Goal: Information Seeking & Learning: Understand process/instructions

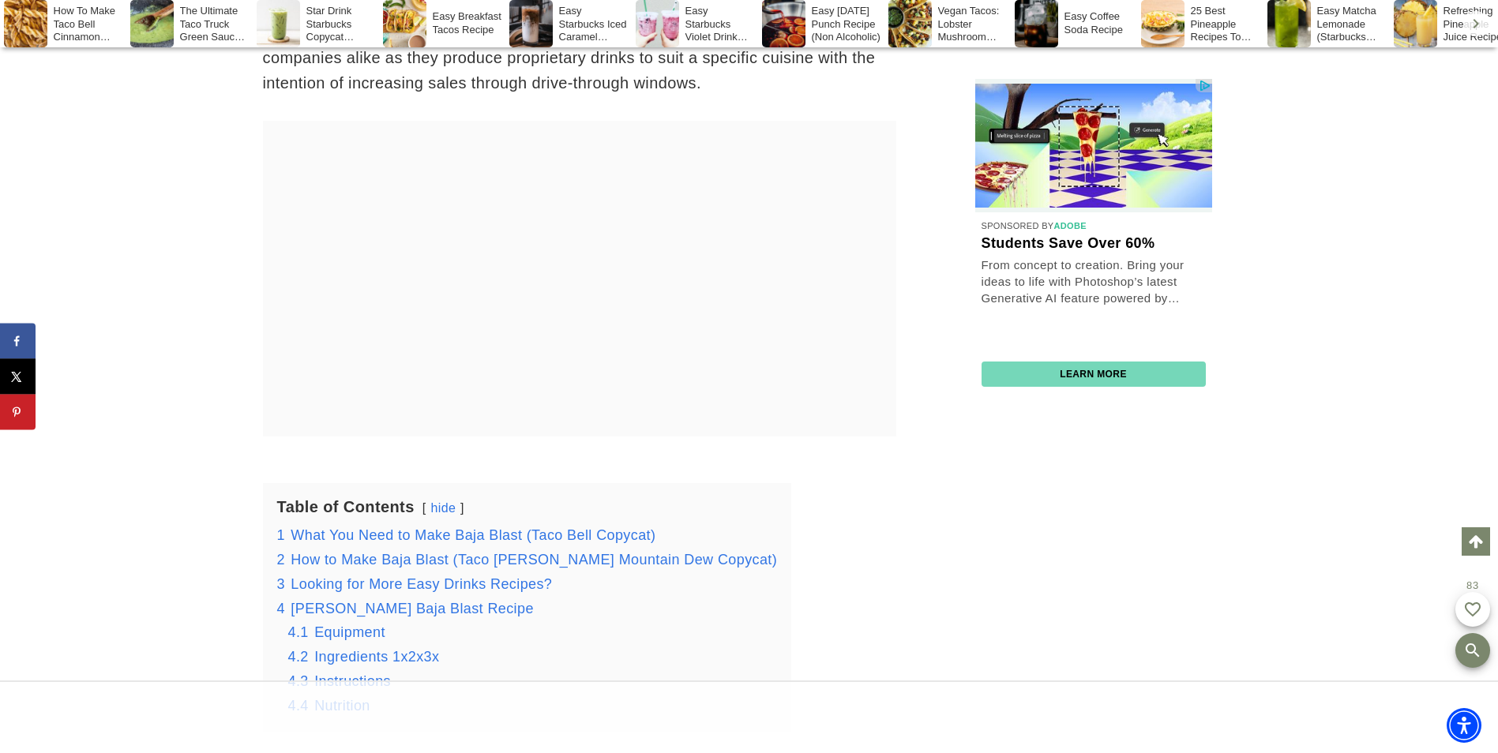
scroll to position [3462, 0]
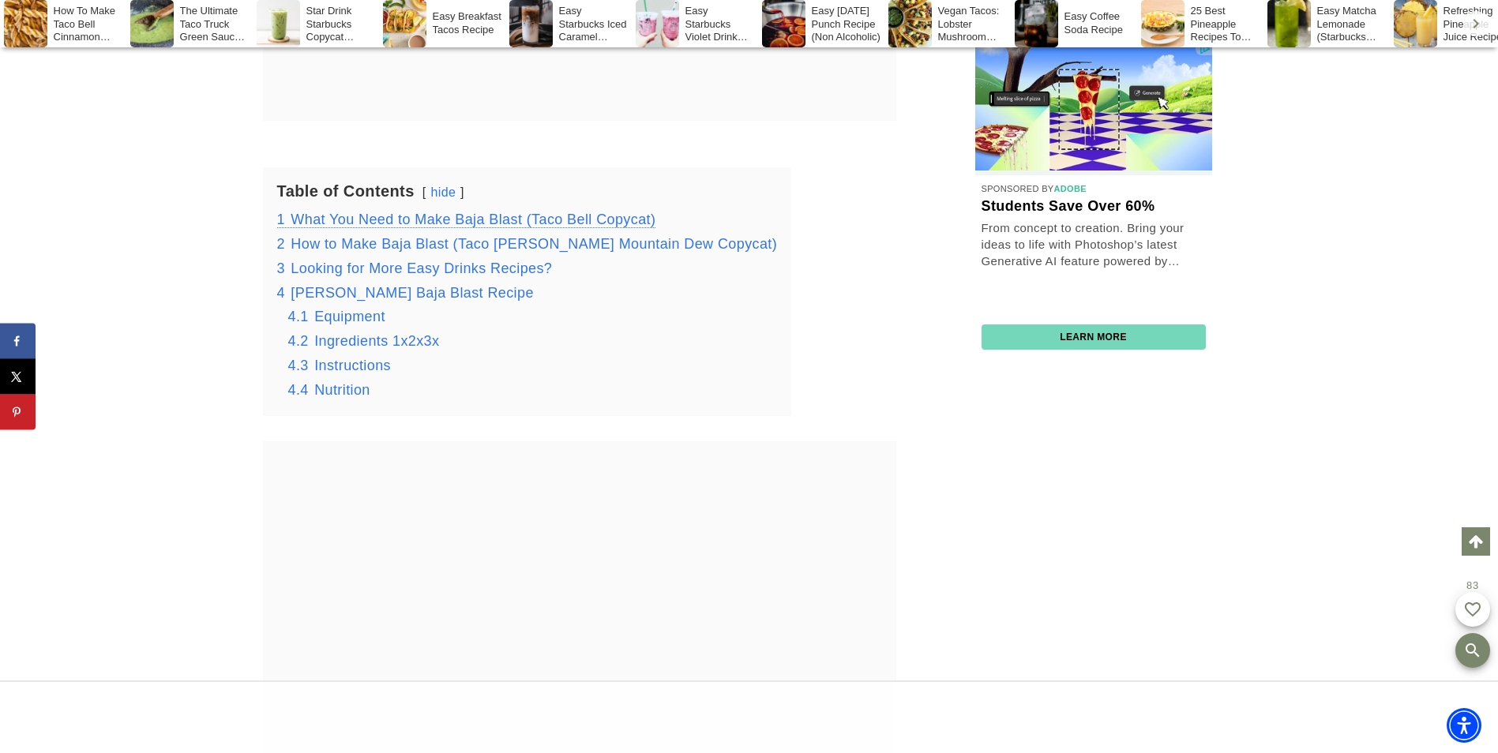
click at [387, 225] on span "What You Need to Make Baja Blast (Taco Bell Copycat)" at bounding box center [473, 220] width 365 height 16
click at [366, 217] on span "What You Need to Make Baja Blast (Taco Bell Copycat)" at bounding box center [473, 218] width 365 height 16
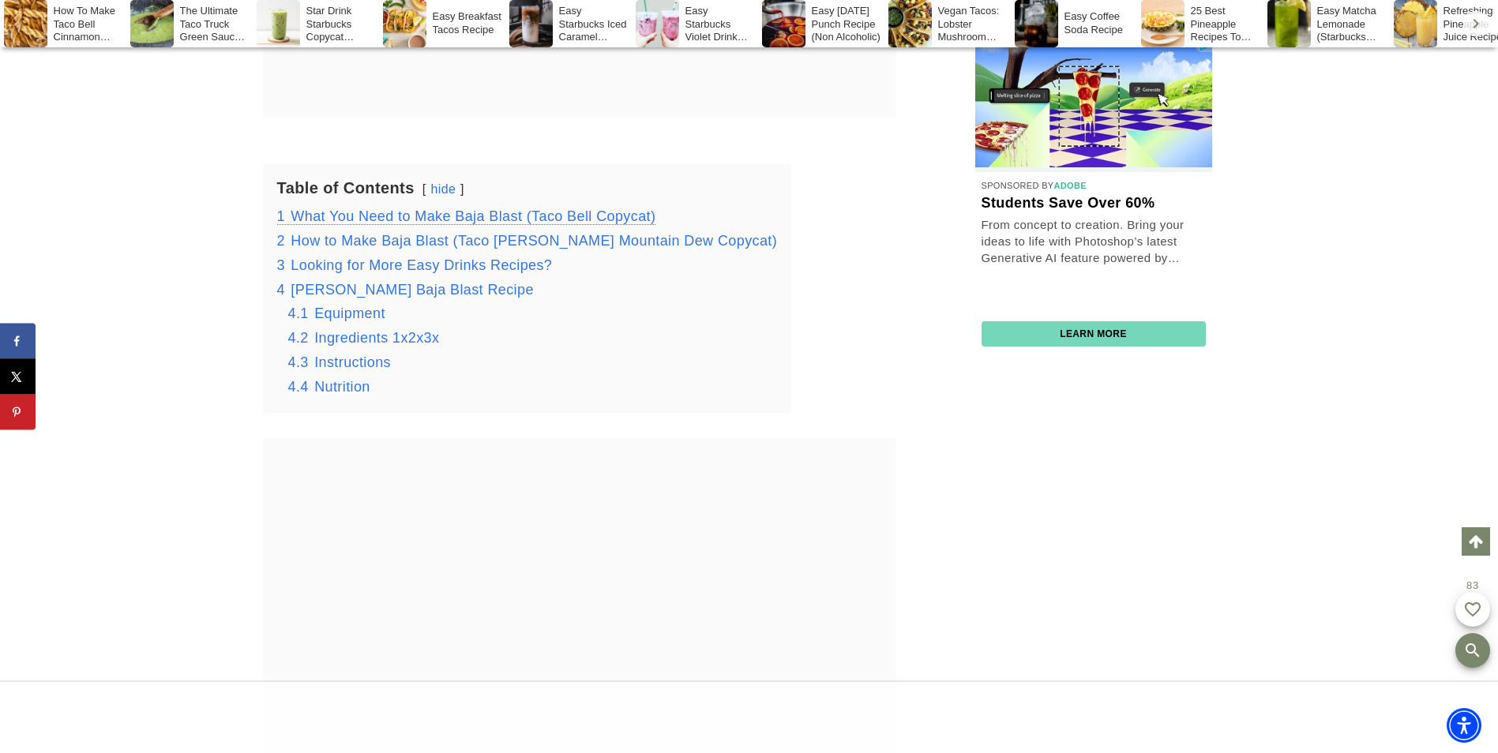
click at [366, 217] on span "What You Need to Make Baja Blast (Taco Bell Copycat)" at bounding box center [473, 216] width 365 height 16
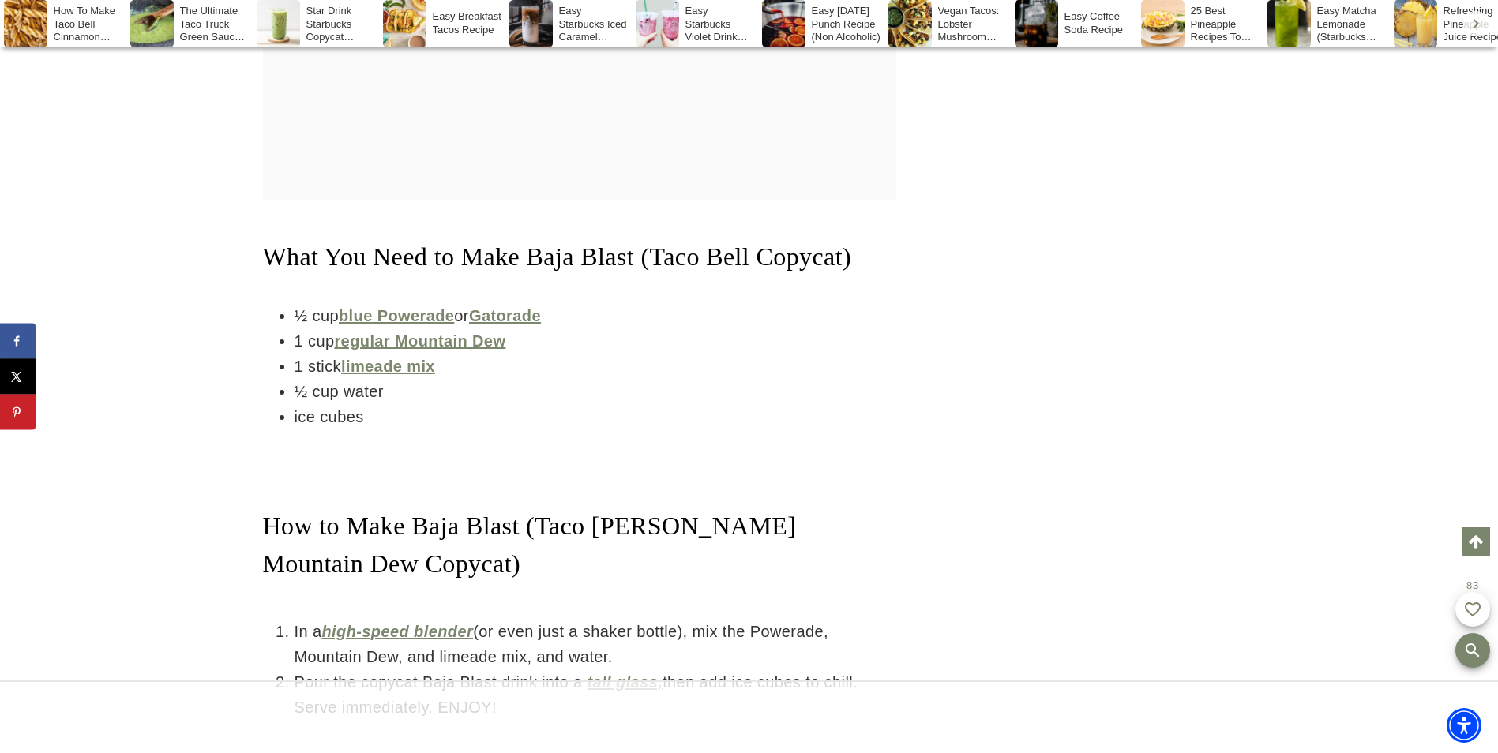
scroll to position [4098, 0]
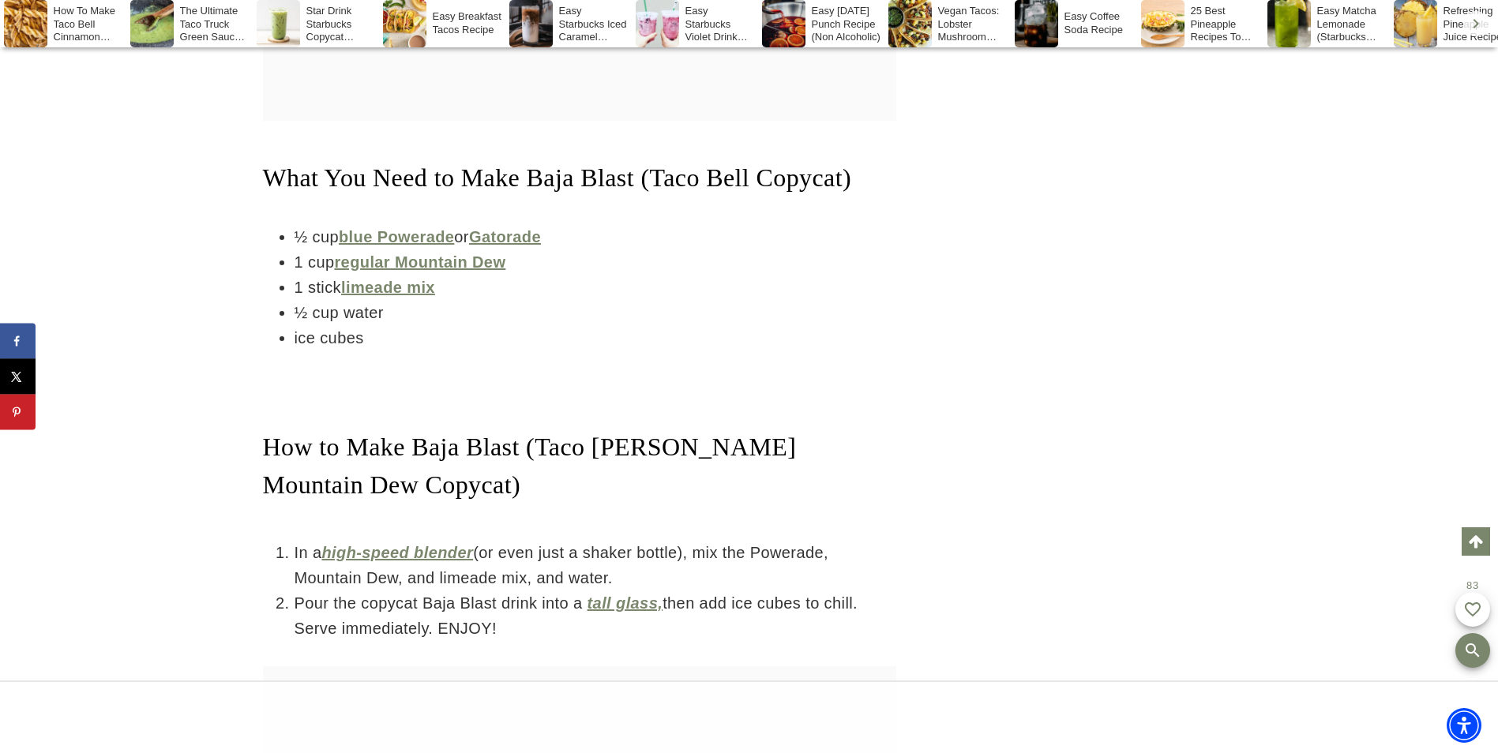
drag, startPoint x: 406, startPoint y: 371, endPoint x: 406, endPoint y: 358, distance: 12.6
drag, startPoint x: 406, startPoint y: 358, endPoint x: 397, endPoint y: 340, distance: 20.1
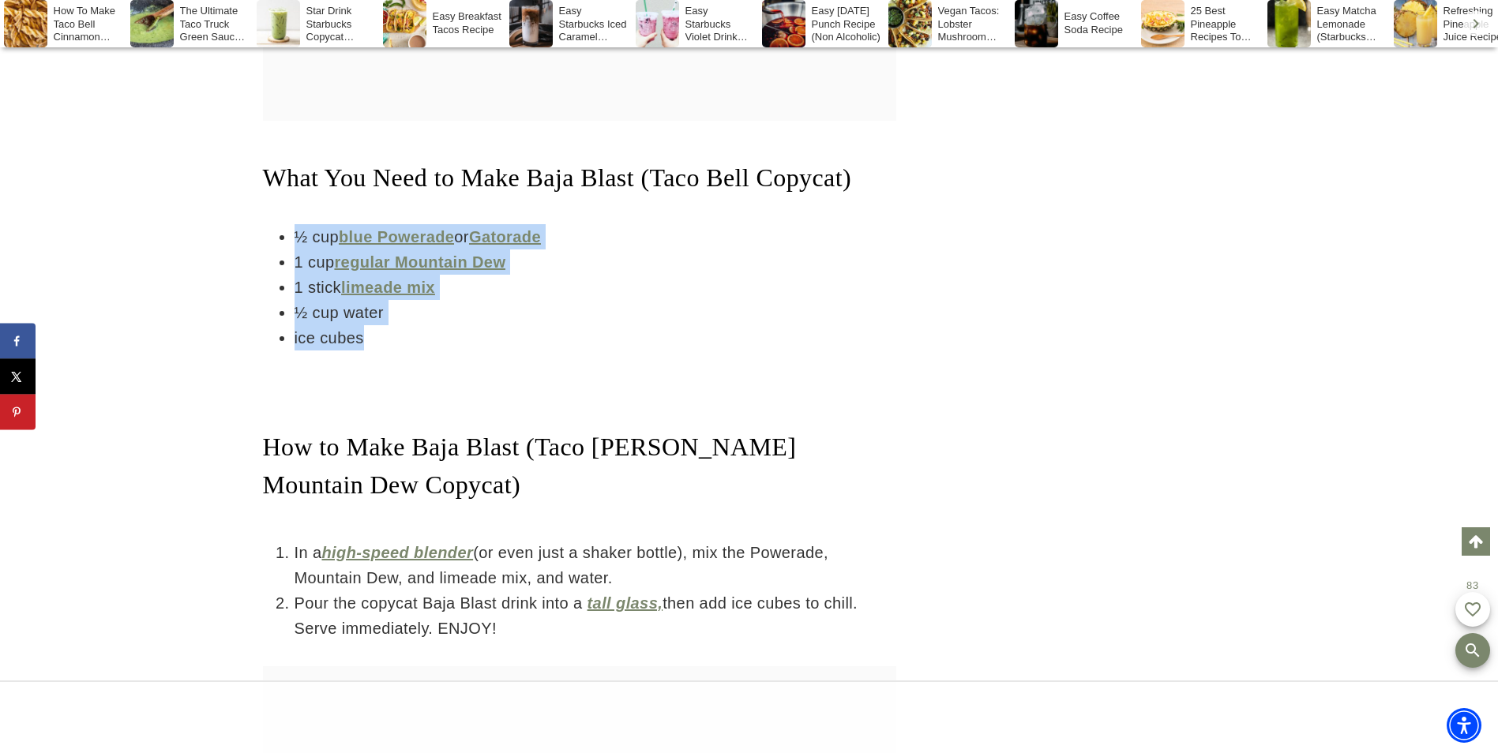
drag, startPoint x: 397, startPoint y: 340, endPoint x: 294, endPoint y: 227, distance: 153.1
click at [294, 227] on ul "½ cup blue Powerade or Gatorade 1 cup regular Mountain Dew 1 stick limeade mix …" at bounding box center [579, 287] width 633 height 126
copy ul "½ cup blue Powerade or Gatorade 1 cup regular Mountain Dew 1 stick limeade mix …"
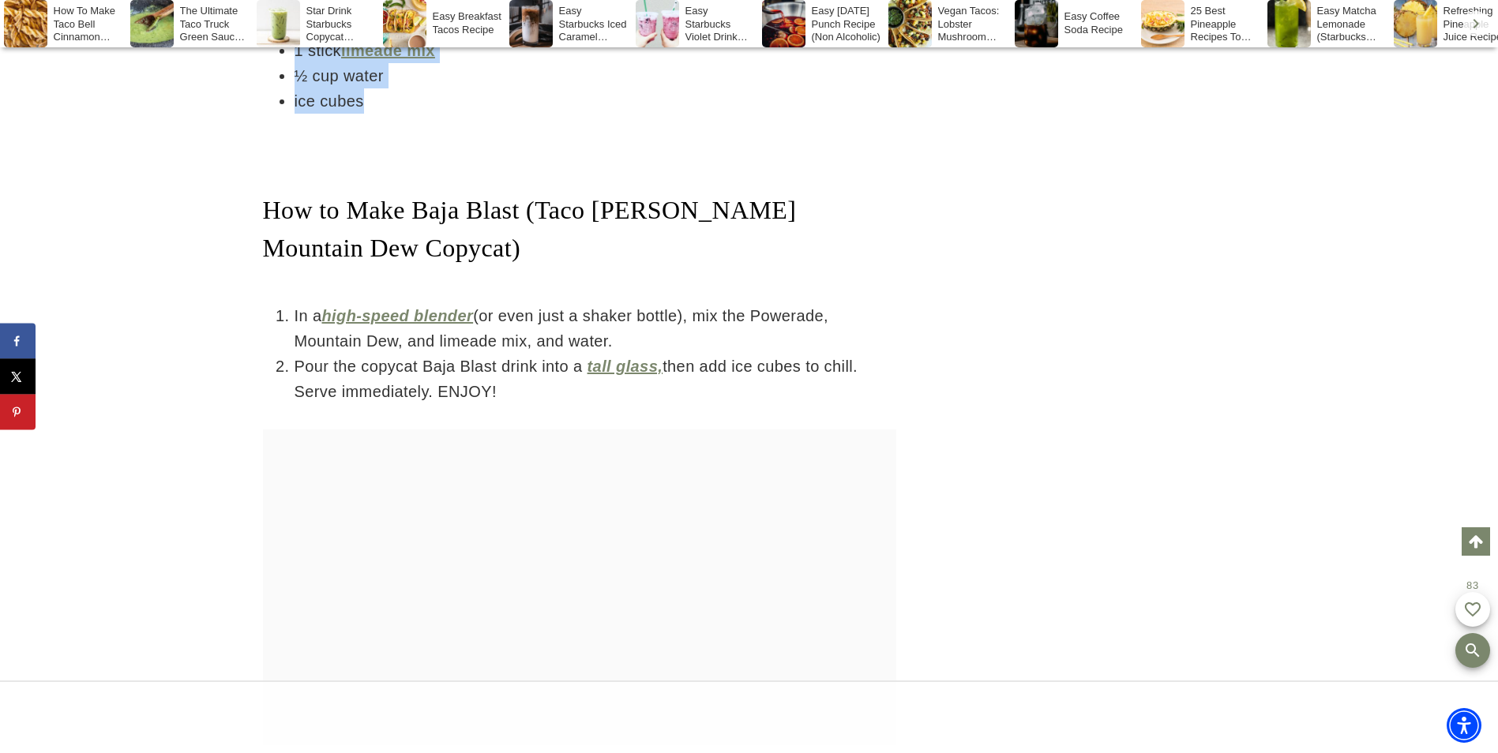
click at [771, 321] on li "In a high-speed blender (or even just a shaker bottle), mix the Powerade, Mount…" at bounding box center [595, 328] width 602 height 51
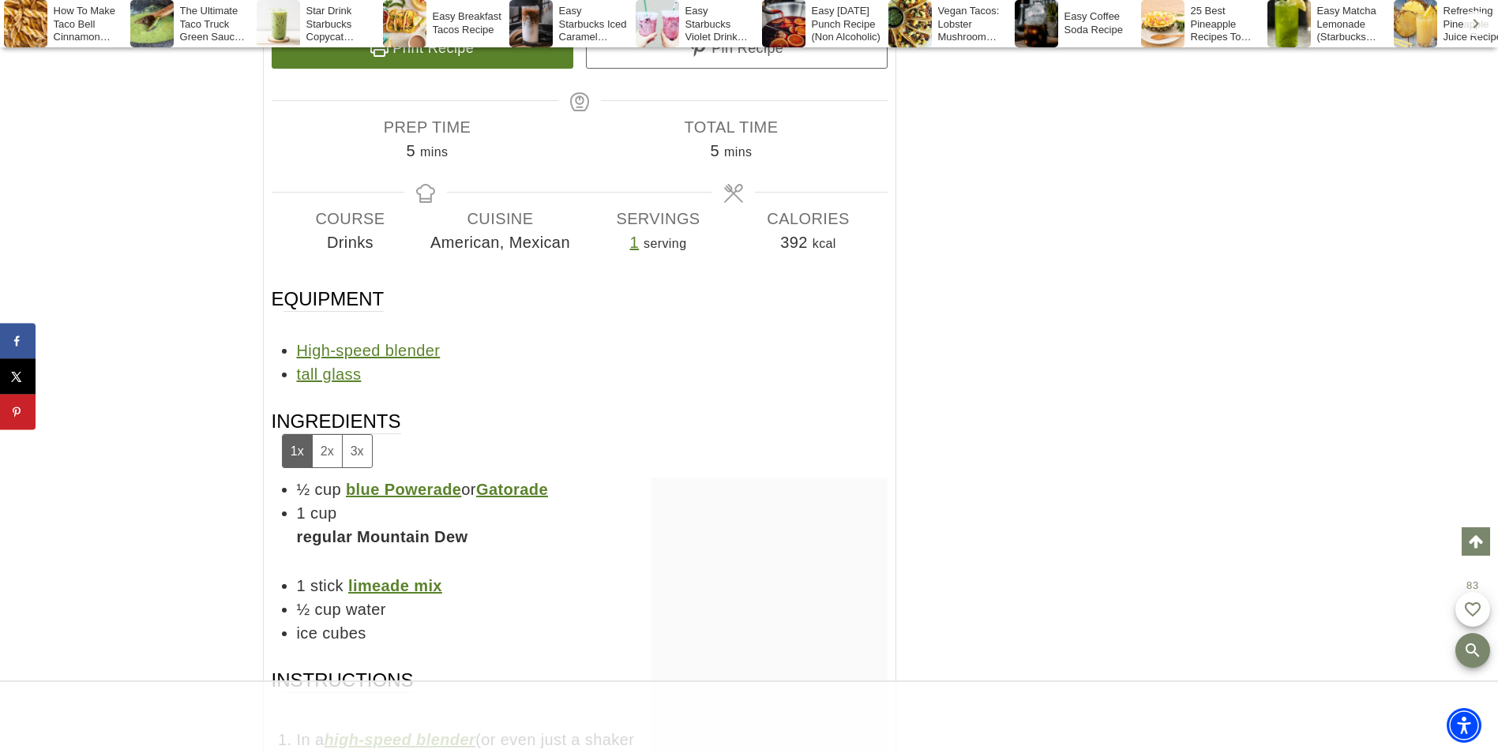
scroll to position [7966, 0]
